Goal: Task Accomplishment & Management: Use online tool/utility

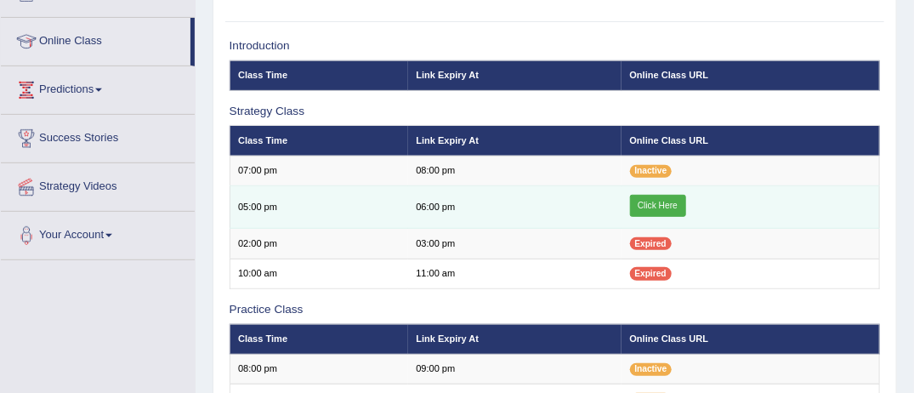
scroll to position [192, 0]
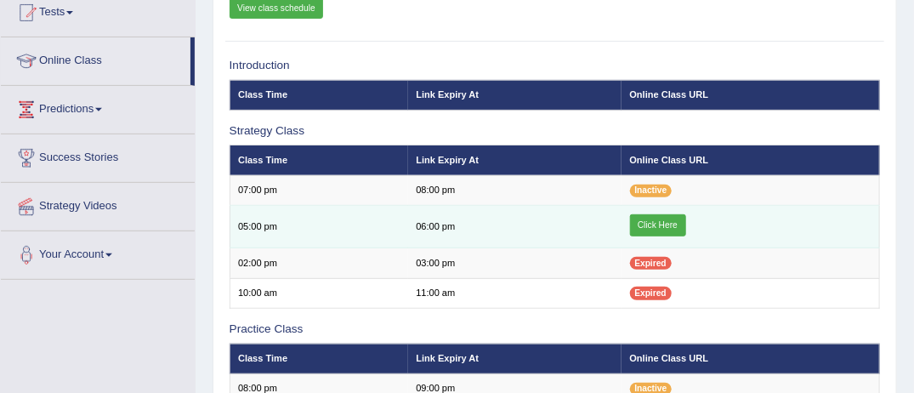
click at [649, 222] on link "Click Here" at bounding box center [658, 225] width 56 height 22
